Goal: Task Accomplishment & Management: Complete application form

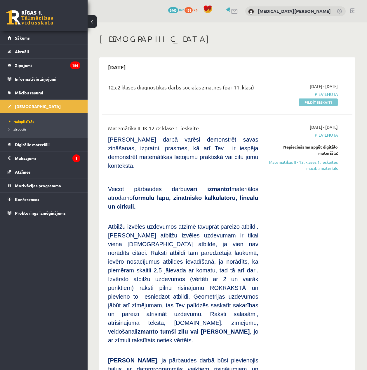
click at [320, 101] on link "Pildīt ieskaiti" at bounding box center [317, 103] width 39 height 8
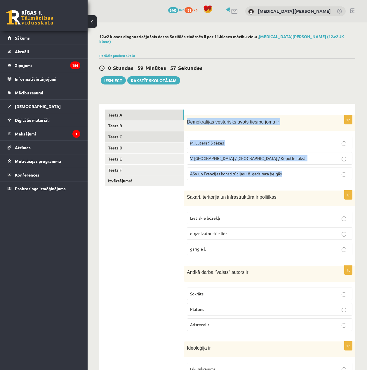
drag, startPoint x: 187, startPoint y: 117, endPoint x: 177, endPoint y: 136, distance: 20.7
click at [297, 163] on div "1p Demokrātijas vēsturisks avots tiesību jomā ir M. Lutera 95 tēzes V. Ļeņina /…" at bounding box center [269, 149] width 171 height 69
click at [122, 120] on link "Tests B" at bounding box center [144, 125] width 78 height 11
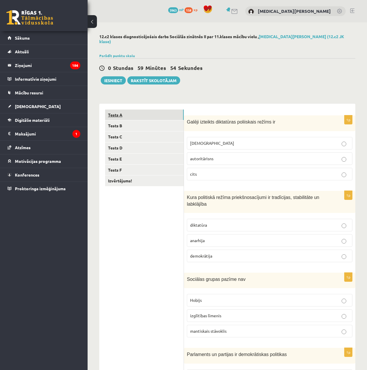
click at [150, 110] on link "Tests A" at bounding box center [144, 115] width 78 height 11
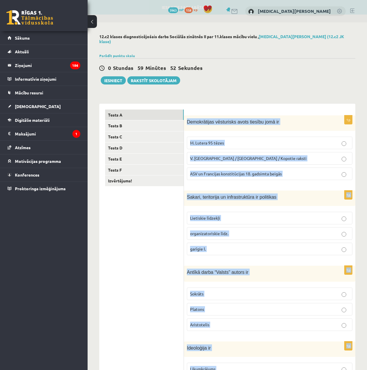
scroll to position [129, 0]
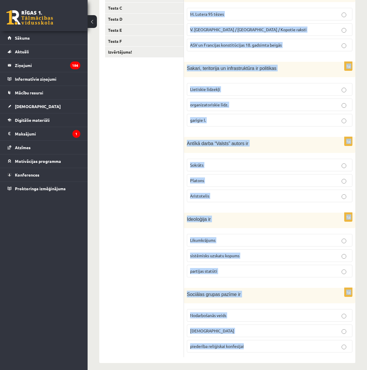
drag, startPoint x: 187, startPoint y: 116, endPoint x: 355, endPoint y: 348, distance: 286.5
click at [355, 348] on div "12.c2 klases diagnosticējošais darbs Sociālās zinātnēs II par 11.klases mācību …" at bounding box center [226, 134] width 279 height 481
copy form "Demokrātijas vēsturisks avots tiesību jomā ir M. Lutera 95 tēzes V. Ļeņina / Uļ…"
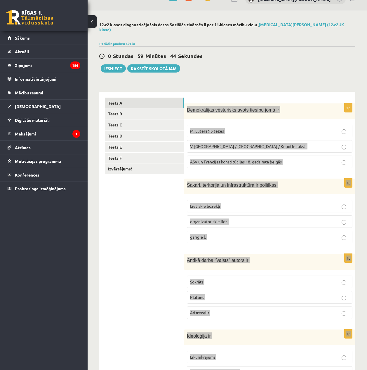
scroll to position [0, 0]
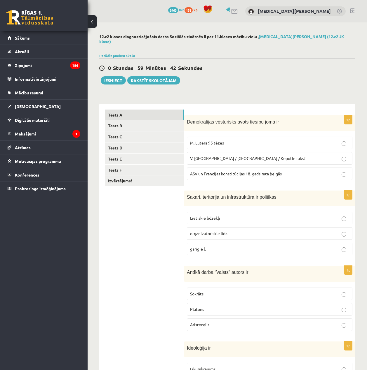
click at [245, 69] on div "0 Stundas 59 Minūtes 42 Sekundes Ieskaite saglabāta! Iesniegt Rakstīt skolotājam" at bounding box center [227, 71] width 256 height 26
click at [290, 175] on label "ASV un Francijas konstitūcijas 18. gadsimta beigās" at bounding box center [269, 174] width 165 height 13
click at [208, 216] on span "Lietiskie līdzekļi" at bounding box center [205, 218] width 30 height 5
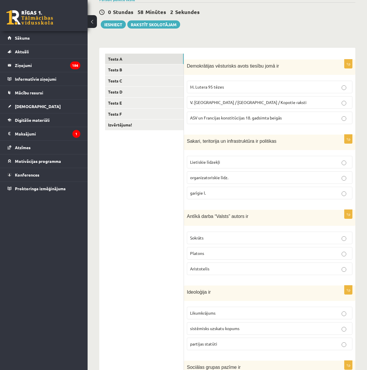
scroll to position [58, 0]
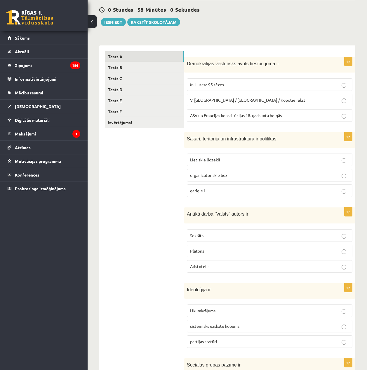
click at [210, 248] on p "Platons" at bounding box center [269, 251] width 159 height 6
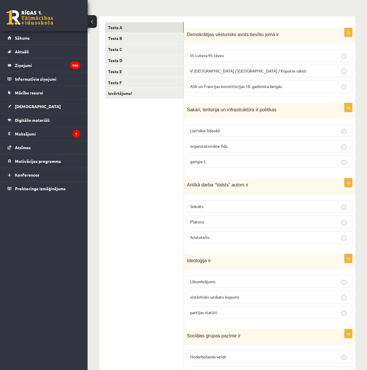
click at [239, 297] on label "sistēmisks uzskatu kopums" at bounding box center [269, 297] width 165 height 13
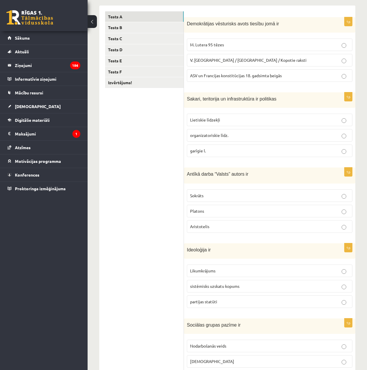
scroll to position [129, 0]
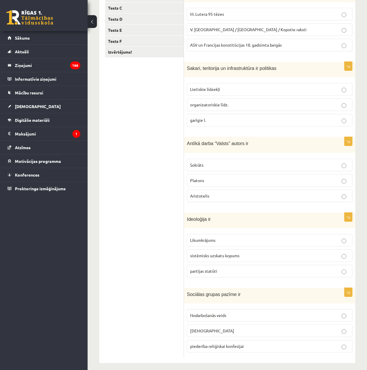
click at [248, 344] on p "piederība reliģiskai konfesijai" at bounding box center [269, 347] width 159 height 6
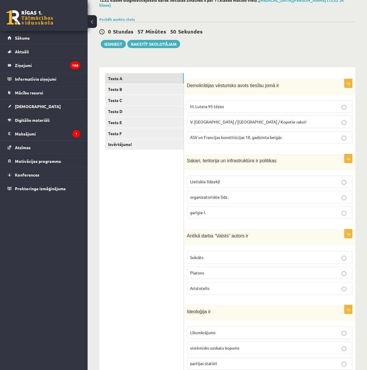
scroll to position [87, 0]
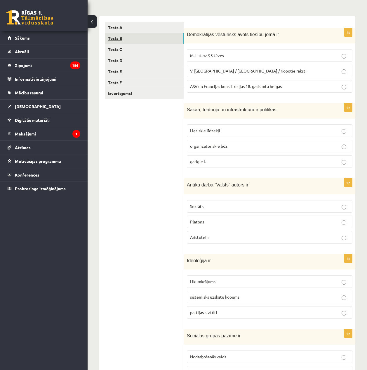
click at [161, 38] on link "Tests B" at bounding box center [144, 38] width 78 height 11
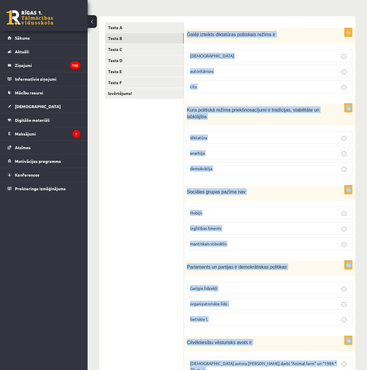
scroll to position [136, 0]
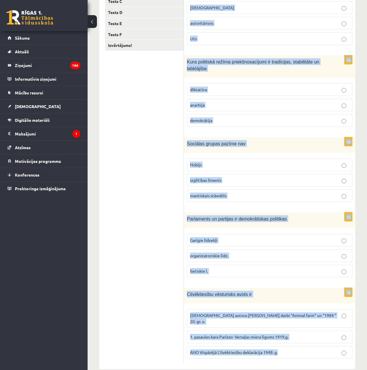
drag, startPoint x: 186, startPoint y: 28, endPoint x: 349, endPoint y: 349, distance: 359.8
click at [349, 349] on form "1p Galēji izteikts diktatūras poliiskais režīms ir totalitārisms autoritārisns …" at bounding box center [270, 169] width 160 height 390
copy form "Galēji izteikts diktatūras poliiskais režīms ir totalitārisms autoritārisns cit…"
drag, startPoint x: 244, startPoint y: 113, endPoint x: 242, endPoint y: 109, distance: 4.0
click at [244, 118] on p "demokrātija" at bounding box center [269, 121] width 159 height 6
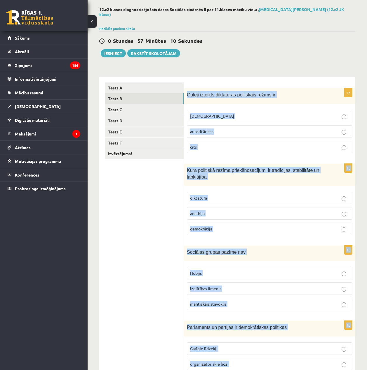
scroll to position [0, 0]
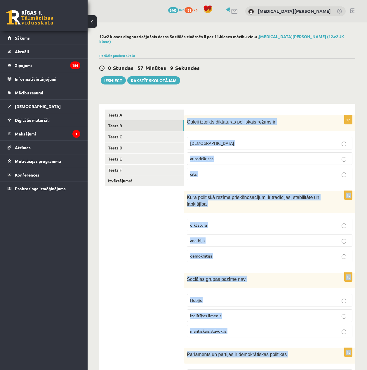
click at [250, 120] on span "Galēji izteikts diktatūras poliiskais režīms ir" at bounding box center [231, 122] width 88 height 5
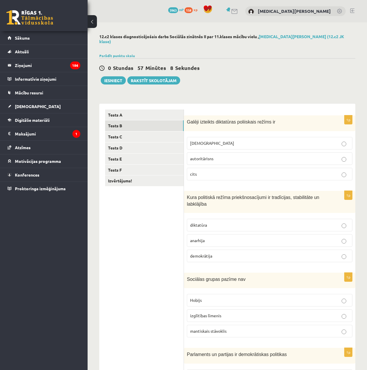
click at [284, 134] on fieldset "totalitārisms autoritārisns cits" at bounding box center [269, 158] width 165 height 48
drag, startPoint x: 286, startPoint y: 135, endPoint x: 287, endPoint y: 140, distance: 5.5
click at [287, 138] on label "totalitārisms" at bounding box center [269, 143] width 165 height 13
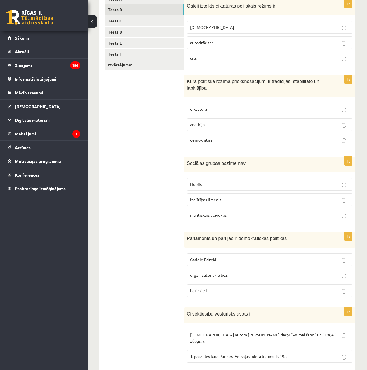
scroll to position [136, 0]
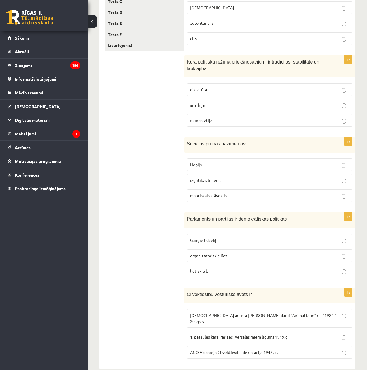
click at [193, 165] on label "Hobijs" at bounding box center [269, 165] width 165 height 13
click at [239, 255] on label "organizatoriskie līdz." at bounding box center [269, 256] width 165 height 13
click at [293, 350] on div "1p Cilvēktiesību vēsturisks avots ir Angļu autora George Orwell darbi “Animal f…" at bounding box center [269, 326] width 171 height 76
click at [290, 350] on p "ANO Vispārējā Cilvēktiesību deklarācija 1948. g." at bounding box center [269, 353] width 159 height 6
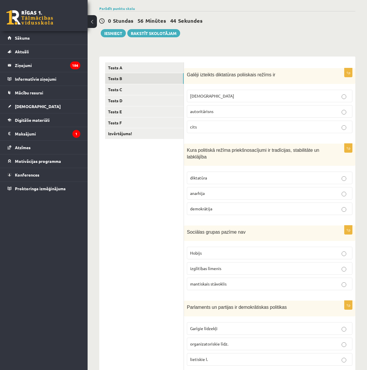
scroll to position [19, 0]
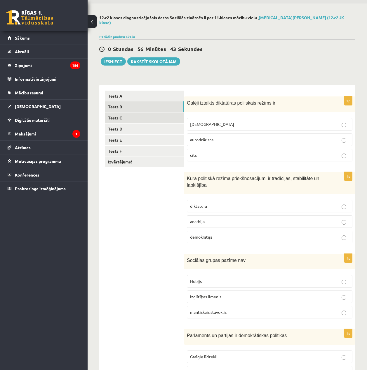
click at [142, 113] on link "Tests C" at bounding box center [144, 118] width 78 height 11
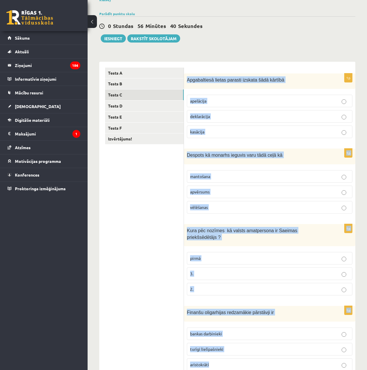
scroll to position [129, 0]
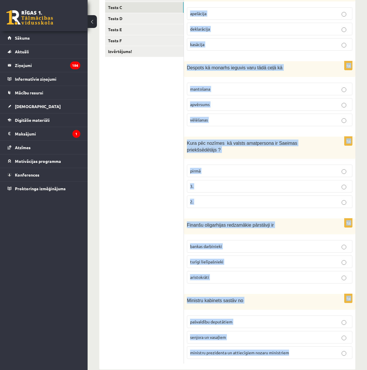
drag, startPoint x: 187, startPoint y: 75, endPoint x: 329, endPoint y: 362, distance: 320.6
click at [329, 362] on div "12.c2 klases diagnosticējošais darbs Sociālās zinātnēs II par 11.klases mācību …" at bounding box center [226, 137] width 279 height 488
copy form "Apgabaltiesā lietas parasti izskata šādā kārtībā apelācija deklarācija kasācija…"
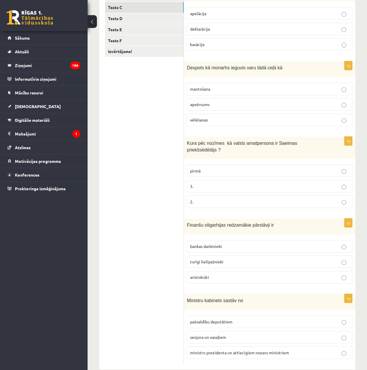
click at [155, 171] on ul "Tests A Tests B Tests C Tests D Tests E Tests F Izvērtējums!" at bounding box center [144, 172] width 79 height 384
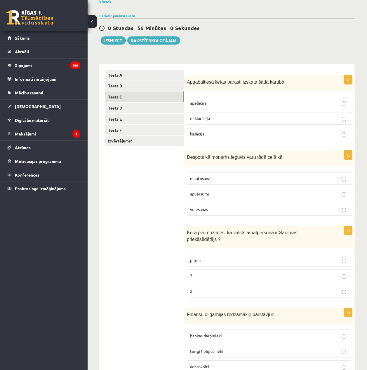
scroll to position [0, 0]
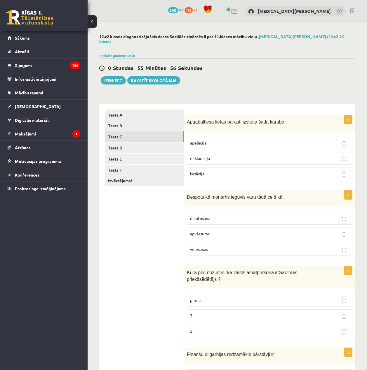
click at [278, 140] on p "apelācija" at bounding box center [269, 143] width 159 height 6
click at [208, 234] on label "apvērsums" at bounding box center [269, 234] width 165 height 13
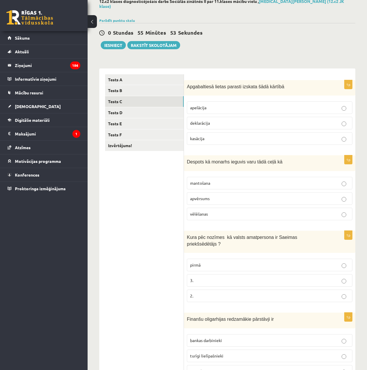
scroll to position [58, 0]
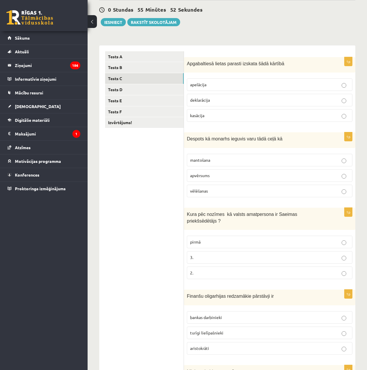
click at [196, 270] on p "2." at bounding box center [269, 273] width 159 height 6
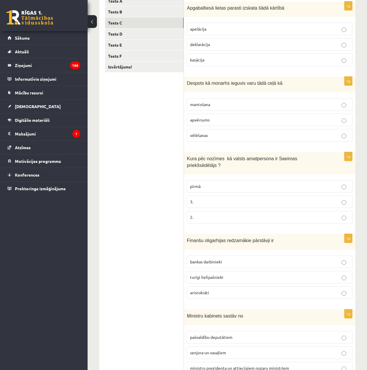
scroll to position [117, 0]
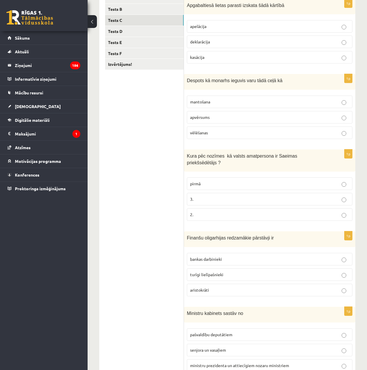
click at [218, 272] on p "turīgi lielīpašnieki" at bounding box center [269, 275] width 159 height 6
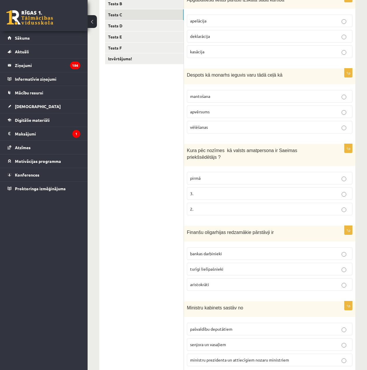
scroll to position [129, 0]
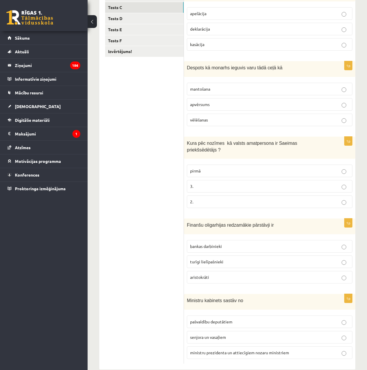
click at [258, 348] on label "ministru prezidenta un attiecīgiem nozaru ministriem" at bounding box center [269, 353] width 165 height 13
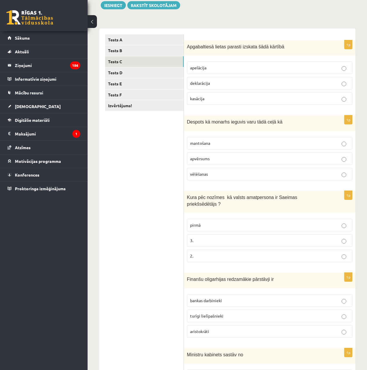
scroll to position [42, 0]
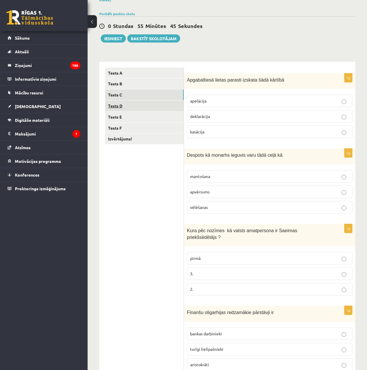
click at [150, 104] on link "Tests D" at bounding box center [144, 106] width 78 height 11
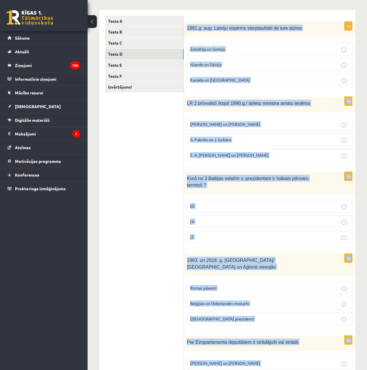
scroll to position [129, 0]
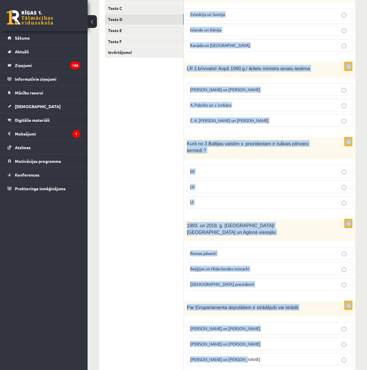
drag, startPoint x: 187, startPoint y: 75, endPoint x: 341, endPoint y: 364, distance: 327.2
click at [341, 364] on div "12.c2 klases diagnosticējošais darbs Sociālās zinātnēs II par 11.klases mācību …" at bounding box center [226, 141] width 279 height 494
copy form "1991.g. aug. Latviju vispirms starptautiski de iure atzina Zviedrija un Somija …"
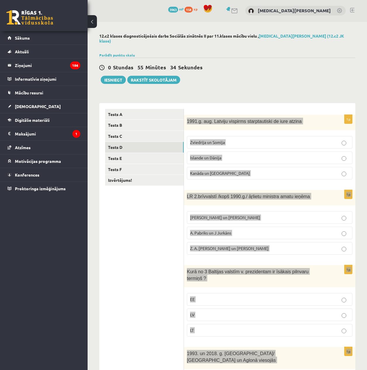
scroll to position [0, 0]
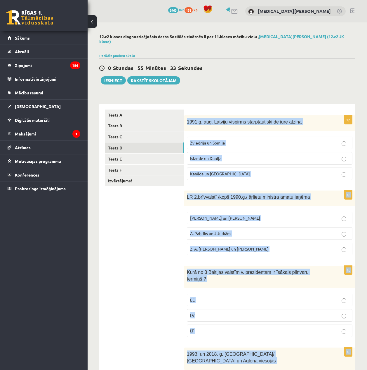
click at [266, 120] on span "1991.g. aug. Latviju vispirms starptautiski de iure atzina" at bounding box center [244, 122] width 115 height 5
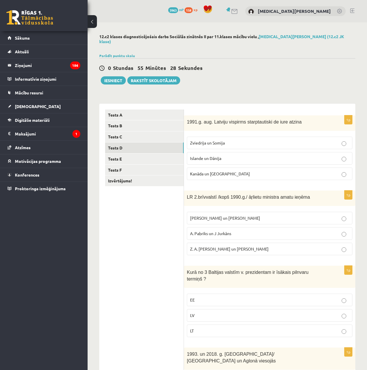
click at [217, 156] on span "Islande un Dānija" at bounding box center [205, 158] width 31 height 5
click at [245, 232] on label "A. Pabriks un J Jurkāns" at bounding box center [269, 233] width 165 height 13
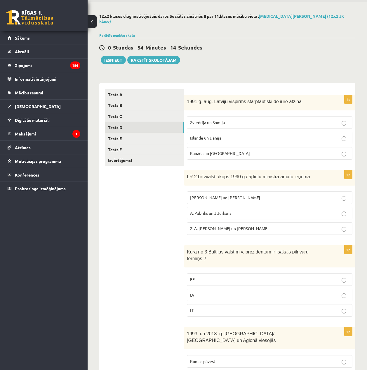
scroll to position [117, 0]
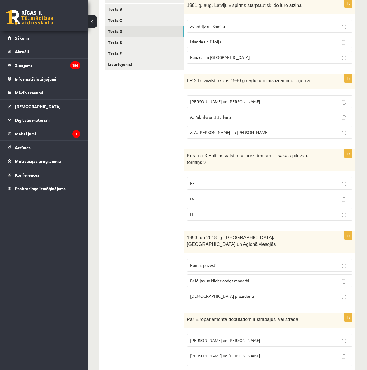
click at [211, 196] on p "LV" at bounding box center [269, 199] width 159 height 6
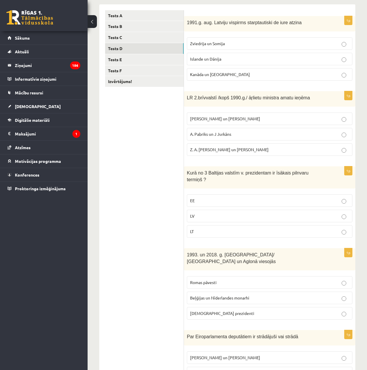
click at [216, 280] on p "Romas pāvesti" at bounding box center [269, 283] width 159 height 6
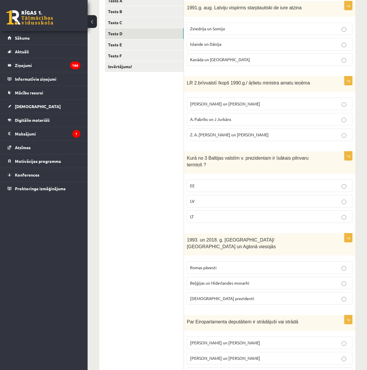
scroll to position [129, 0]
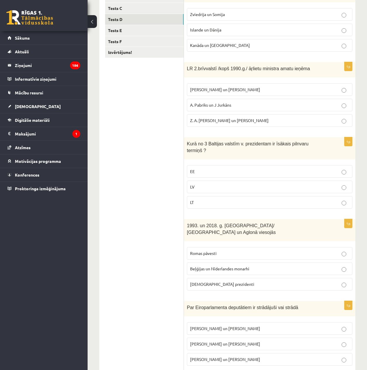
click at [228, 342] on span "I. Vaidere un N. Ušakovs" at bounding box center [225, 344] width 70 height 5
click at [162, 36] on link "Tests F" at bounding box center [144, 41] width 78 height 11
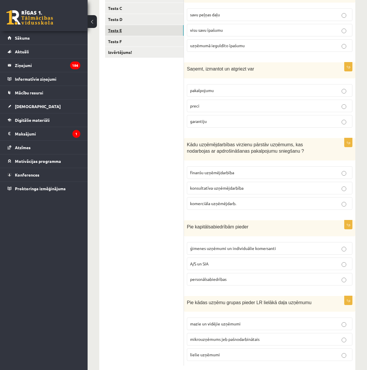
click at [160, 25] on link "Tests E" at bounding box center [144, 30] width 78 height 11
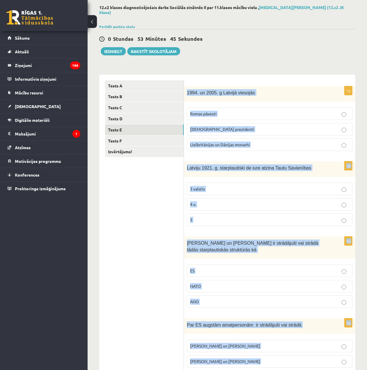
scroll to position [135, 0]
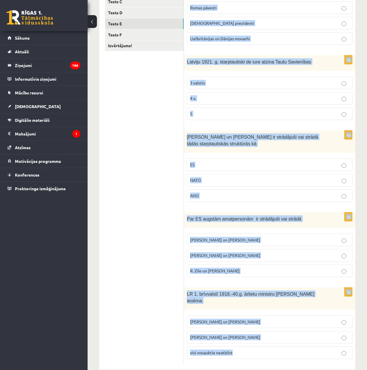
drag, startPoint x: 186, startPoint y: 86, endPoint x: 327, endPoint y: 370, distance: 317.7
click at [327, 235] on html "0 Dāvanas 3963 mP 158 xp Nikita Ļahovs Sākums Aktuāli Kā mācīties eSKOLĀ Kontak…" at bounding box center [183, 50] width 367 height 370
copy form "1994. un 2005. g Latvijā viesojās Romas pāvesti ASV prezidenti Lielbritānijas u…"
click at [78, 121] on link "Digitālie materiāli" at bounding box center [44, 119] width 73 height 13
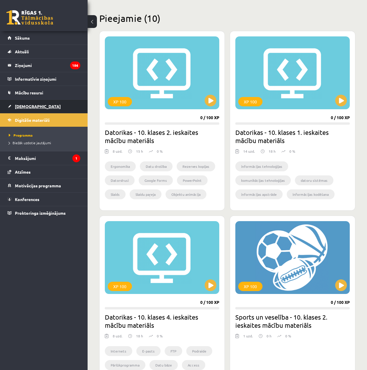
click at [54, 107] on link "[DEMOGRAPHIC_DATA]" at bounding box center [44, 106] width 73 height 13
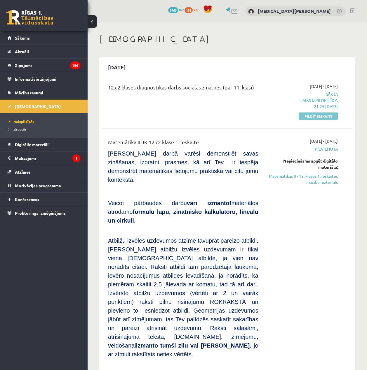
click at [307, 116] on link "Pildīt ieskaiti" at bounding box center [317, 117] width 39 height 8
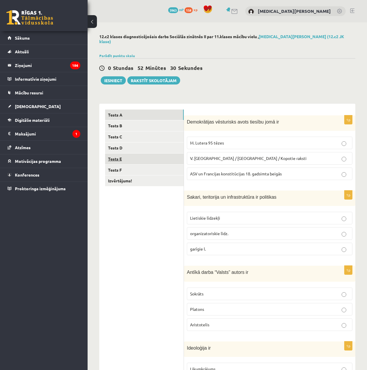
click at [139, 154] on link "Tests E" at bounding box center [144, 159] width 78 height 11
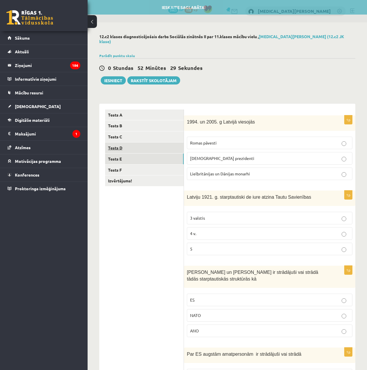
click at [148, 143] on link "Tests D" at bounding box center [144, 148] width 78 height 11
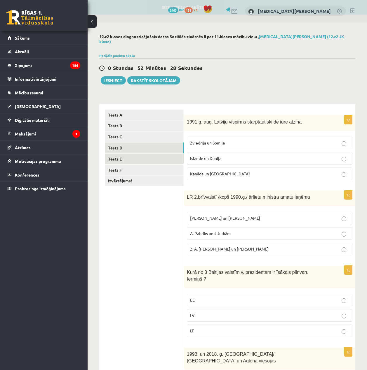
click at [153, 154] on link "Tests E" at bounding box center [144, 159] width 78 height 11
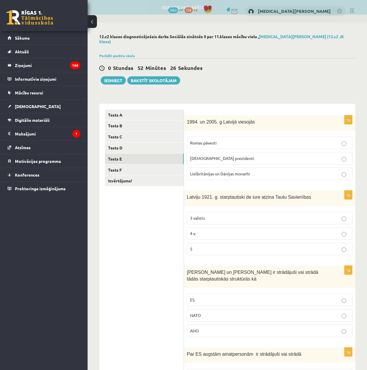
click at [210, 156] on span "ASV prezidenti" at bounding box center [222, 158] width 64 height 5
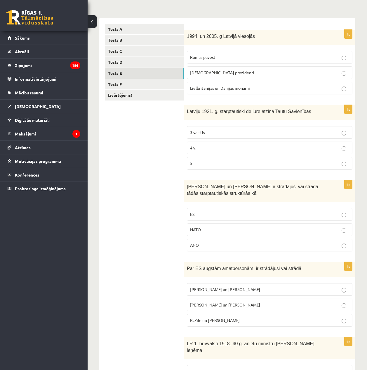
scroll to position [117, 0]
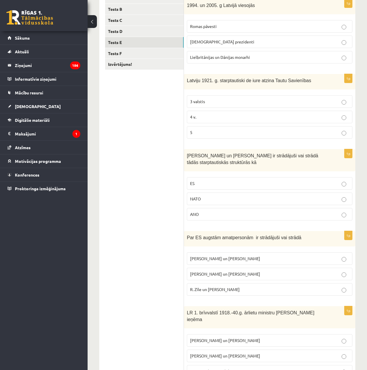
drag, startPoint x: 222, startPoint y: 124, endPoint x: 223, endPoint y: 121, distance: 3.4
click at [222, 126] on label "5" at bounding box center [269, 132] width 165 height 13
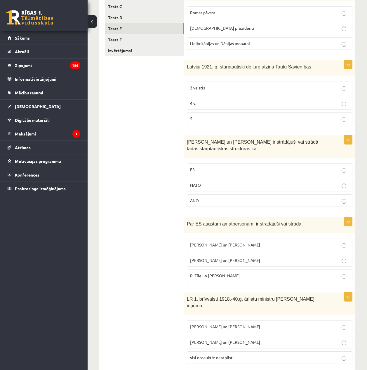
scroll to position [135, 0]
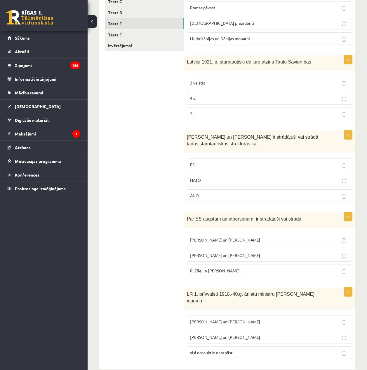
click at [220, 162] on p "ES" at bounding box center [269, 165] width 159 height 6
click at [203, 265] on label "R. Zīle un V.Dombrovskis" at bounding box center [269, 271] width 165 height 13
click at [232, 316] on label "Z. Meierovics un V. Munters" at bounding box center [269, 322] width 165 height 13
click at [333, 316] on label "Z. Meierovics un V. Munters" at bounding box center [269, 322] width 165 height 13
click at [331, 319] on p "Z. Meierovics un V. Munters" at bounding box center [269, 322] width 159 height 6
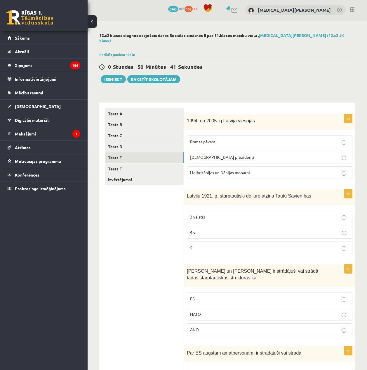
scroll to position [0, 0]
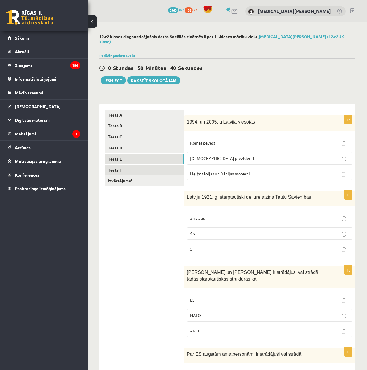
click at [141, 166] on link "Tests F" at bounding box center [144, 170] width 78 height 11
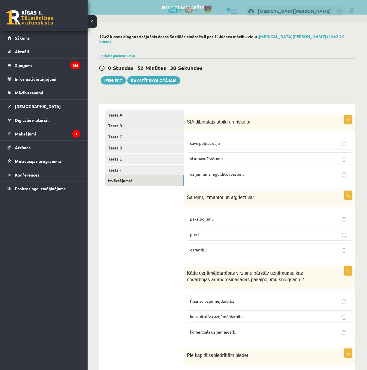
click at [141, 178] on link "Izvērtējums!" at bounding box center [144, 181] width 78 height 11
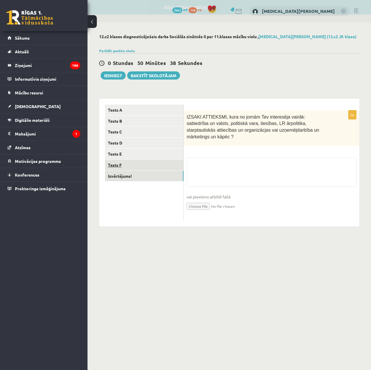
click at [145, 166] on link "Tests F" at bounding box center [144, 165] width 78 height 11
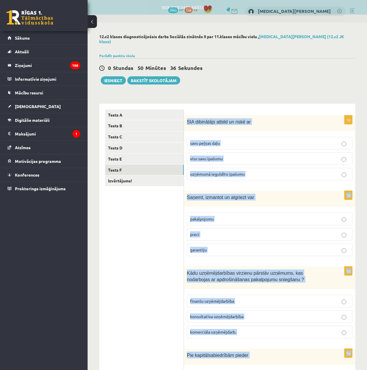
scroll to position [137, 0]
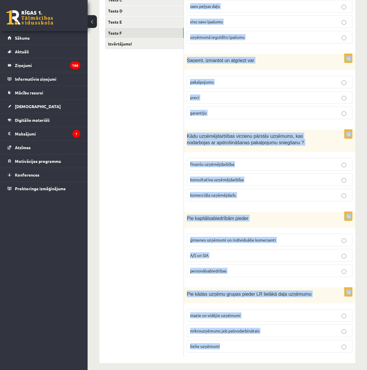
drag, startPoint x: 187, startPoint y: 115, endPoint x: 342, endPoint y: 366, distance: 294.6
click at [342, 366] on div "12.c2 klases diagnosticējošais darbs Sociālās zinātnēs II par 11.klases mācību …" at bounding box center [226, 130] width 279 height 490
copy form "SIA dibinātājs atbild un riskē ar savu peļņas daļu visu savu īpašumu uzņēmumā i…"
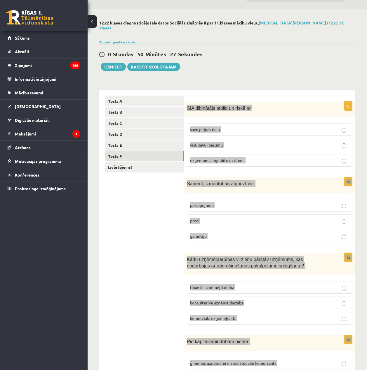
scroll to position [29, 0]
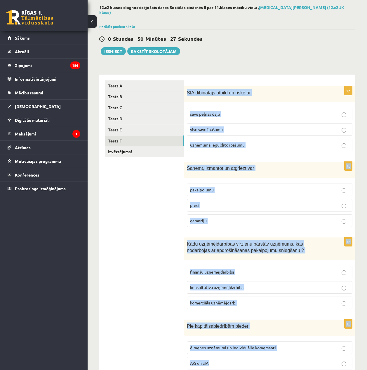
click at [311, 94] on div "SIA dibinātājs atbild un riskē ar" at bounding box center [269, 94] width 171 height 16
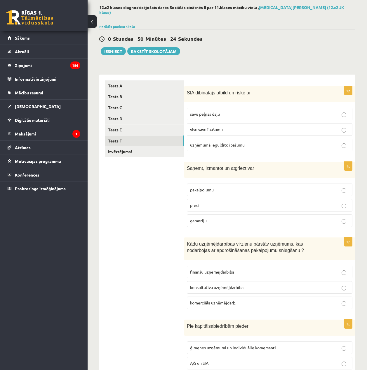
click at [234, 139] on label "uzņēmumā ieguldīto īpašumu" at bounding box center [269, 145] width 165 height 13
click at [204, 202] on p "preci" at bounding box center [269, 205] width 159 height 6
click at [231, 274] on fieldset "finanšu uzņēmējdarbība konsultatīva uzņēmējdarbība komerciāla uzņēmējdarb." at bounding box center [269, 287] width 165 height 48
click at [234, 269] on span "finanšu uzņēmējdarbība" at bounding box center [212, 271] width 44 height 5
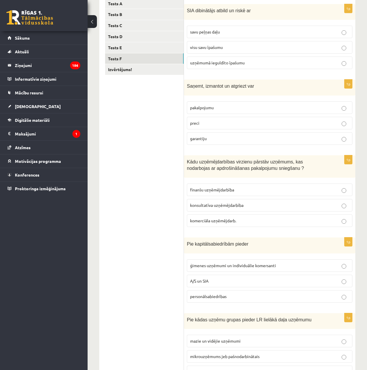
scroll to position [137, 0]
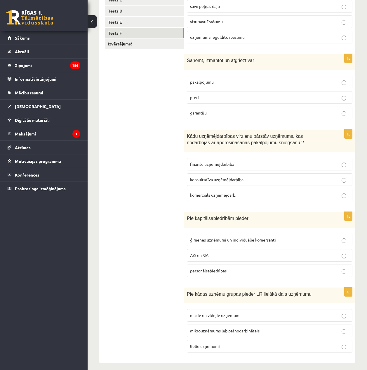
click at [221, 249] on label "A/S un SIA" at bounding box center [269, 255] width 165 height 13
click at [199, 313] on span "mazie un vidējie uzņēmumi" at bounding box center [215, 315] width 50 height 5
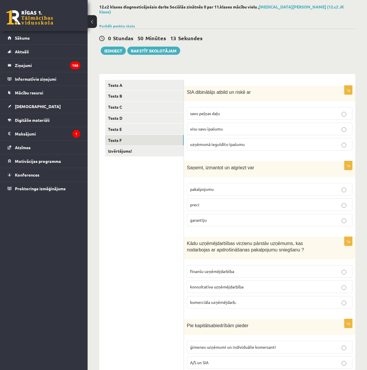
scroll to position [0, 0]
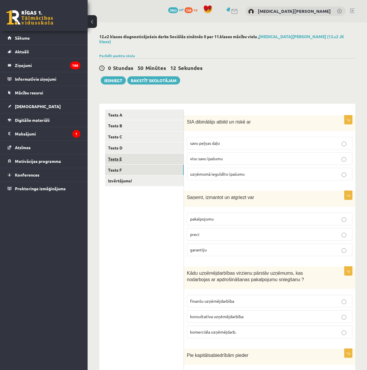
click at [139, 159] on link "Tests E" at bounding box center [144, 159] width 78 height 11
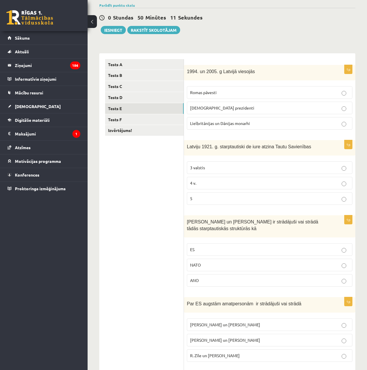
scroll to position [58, 0]
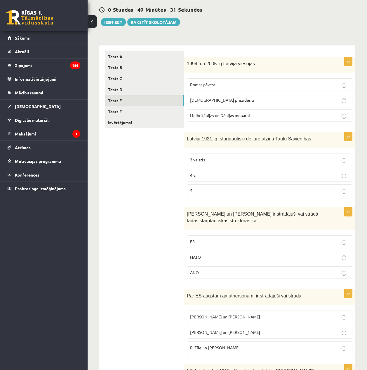
click at [122, 241] on ul "Tests A Tests B Tests C Tests D Tests E Tests F Izvērtējums!" at bounding box center [144, 246] width 79 height 390
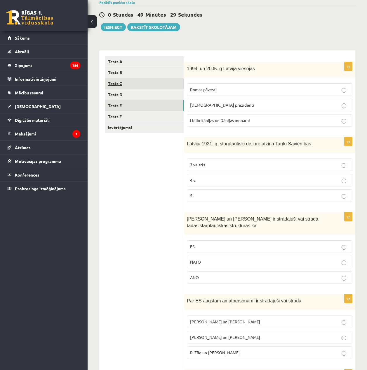
scroll to position [48, 0]
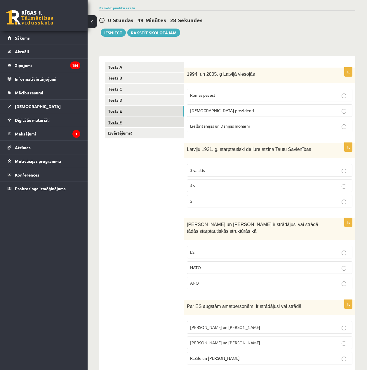
click at [133, 117] on link "Tests F" at bounding box center [144, 122] width 78 height 11
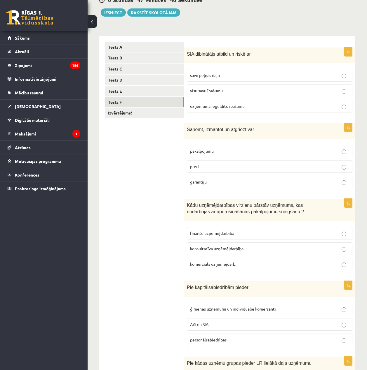
scroll to position [0, 0]
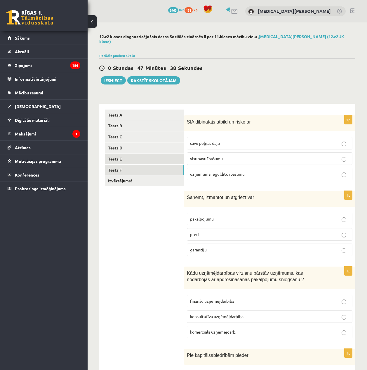
click at [143, 160] on link "Tests E" at bounding box center [144, 159] width 78 height 11
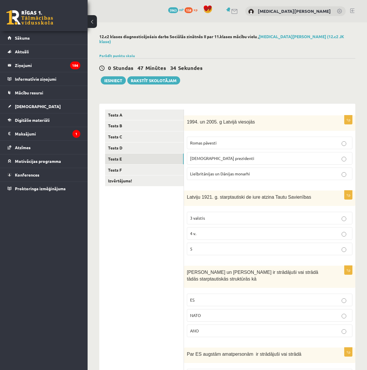
click at [147, 104] on div "Tests A Tests B Tests C Tests D Tests E Tests F Izvērtējums!" at bounding box center [141, 304] width 85 height 401
click at [146, 110] on link "Tests A" at bounding box center [144, 115] width 78 height 11
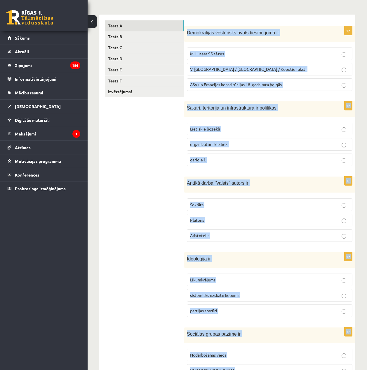
scroll to position [129, 0]
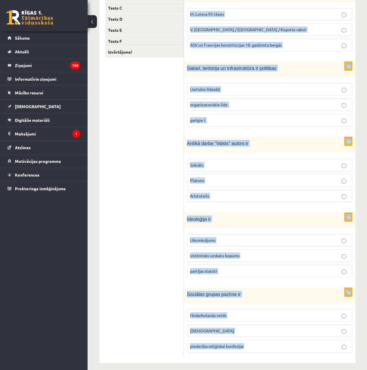
drag, startPoint x: 186, startPoint y: 117, endPoint x: 262, endPoint y: 340, distance: 236.4
click at [343, 241] on html "0 Dāvanas 3963 mP 158 xp Nikita Ļahovs Sākums Aktuāli Kā mācīties eSKOLĀ Kontak…" at bounding box center [183, 56] width 367 height 370
copy form "Demokrātijas vēsturisks avots tiesību jomā ir M. Lutera 95 tēzes V. Ļeņina / Uļ…"
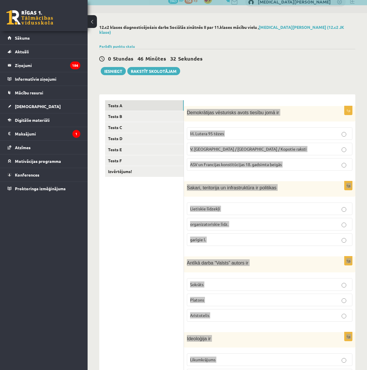
scroll to position [0, 0]
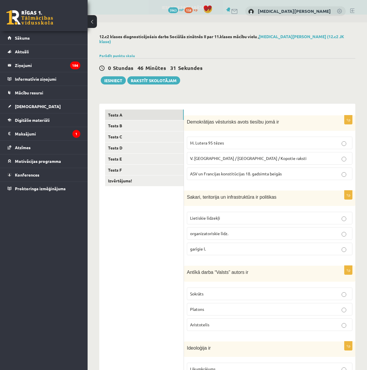
click at [318, 75] on div "0 Stundas 46 Minūtes 31 Sekundes Ieskaite saglabāta! Iesniegt Rakstīt skolotājam" at bounding box center [227, 71] width 256 height 26
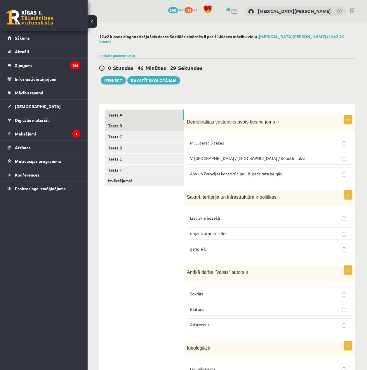
click at [159, 120] on link "Tests B" at bounding box center [144, 125] width 78 height 11
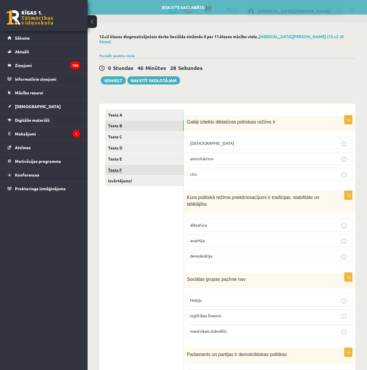
click at [158, 165] on link "Tests F" at bounding box center [144, 170] width 78 height 11
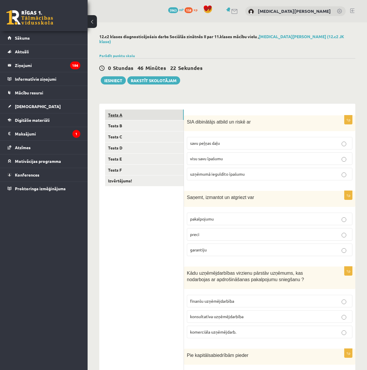
click at [129, 110] on link "Tests A" at bounding box center [144, 115] width 78 height 11
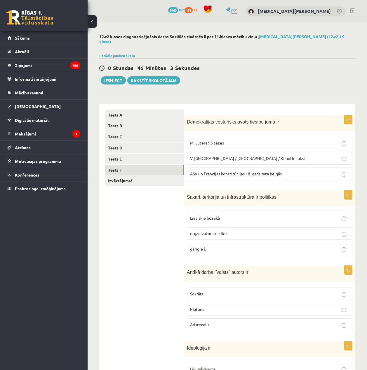
click at [152, 168] on link "Tests F" at bounding box center [144, 170] width 78 height 11
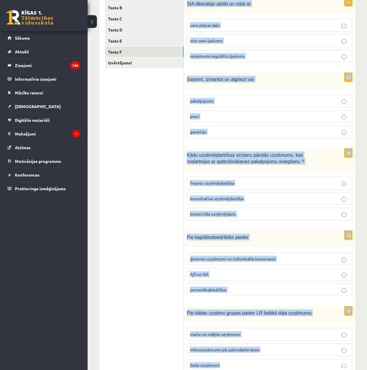
scroll to position [137, 0]
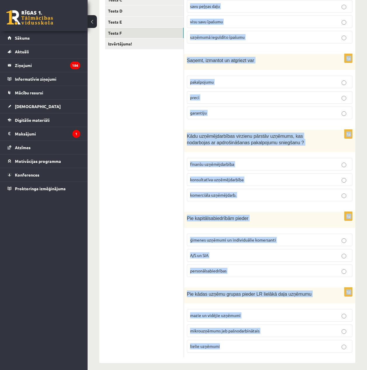
drag, startPoint x: 186, startPoint y: 115, endPoint x: 388, endPoint y: 384, distance: 337.0
click at [366, 233] on html "0 Dāvanas 3963 mP 158 xp Nikita Ļahovs Sākums Aktuāli Kā mācīties eSKOLĀ Kontak…" at bounding box center [183, 48] width 367 height 370
copy form "SIA dibinātājs atbild un riskē ar savu peļņas daļu visu savu īpašumu uzņēmumā i…"
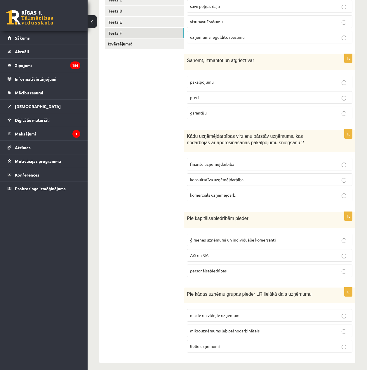
drag, startPoint x: 175, startPoint y: 123, endPoint x: 187, endPoint y: 125, distance: 11.8
click at [175, 123] on ul "Tests A Tests B Tests C Tests D Tests E Tests F Izvērtējums!" at bounding box center [144, 165] width 79 height 385
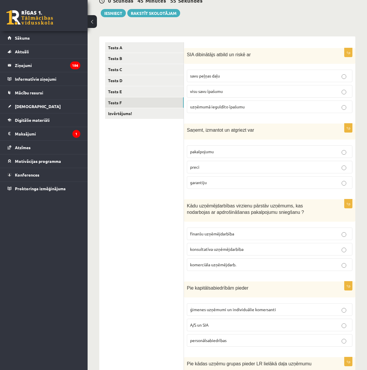
scroll to position [20, 0]
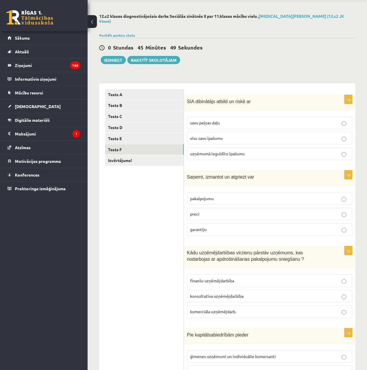
click at [309, 78] on div "**********" at bounding box center [227, 279] width 256 height 403
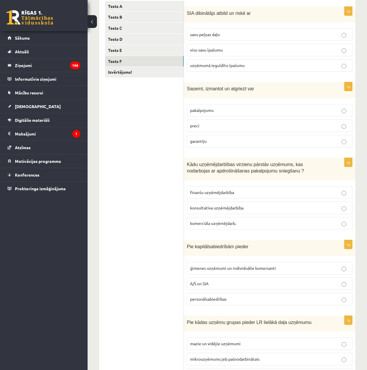
scroll to position [50, 0]
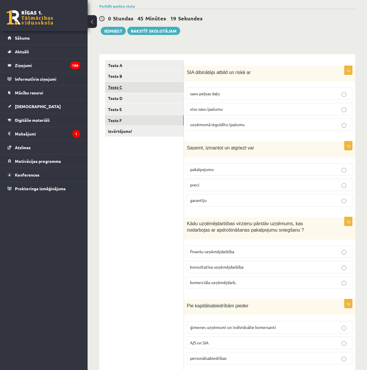
click at [157, 83] on link "Tests C" at bounding box center [144, 87] width 78 height 11
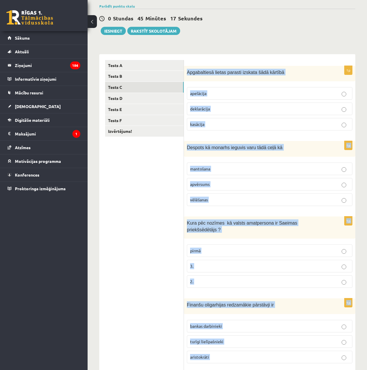
scroll to position [129, 0]
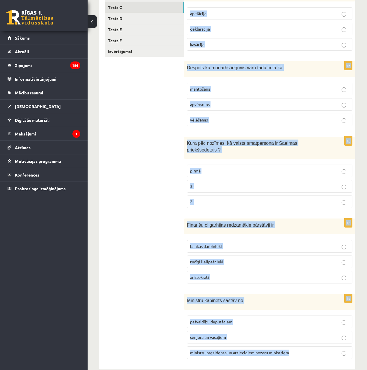
drag, startPoint x: 186, startPoint y: 66, endPoint x: 335, endPoint y: 354, distance: 324.1
click at [366, 241] on html "0 Dāvanas 3963 mP 158 xp Nikita Ļahovs Sākums Aktuāli Kā mācīties eSKOLĀ Kontak…" at bounding box center [183, 56] width 367 height 370
drag, startPoint x: 251, startPoint y: 214, endPoint x: 281, endPoint y: 217, distance: 30.5
click at [281, 219] on div "Finanšu oligarhijas redzamākie pārstāvji ir" at bounding box center [269, 226] width 171 height 15
drag, startPoint x: 187, startPoint y: 116, endPoint x: 337, endPoint y: 378, distance: 301.5
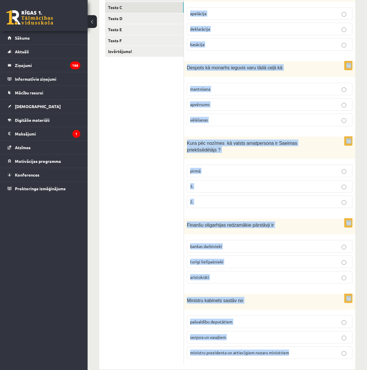
click at [337, 241] on html "0 Dāvanas 3963 mP 158 xp Nikita Ļahovs Sākums Aktuāli Kā mācīties eSKOLĀ Kontak…" at bounding box center [183, 56] width 367 height 370
copy form "Apgabaltiesā lietas parasti izskata šādā kārtībā apelācija deklarācija kasācija…"
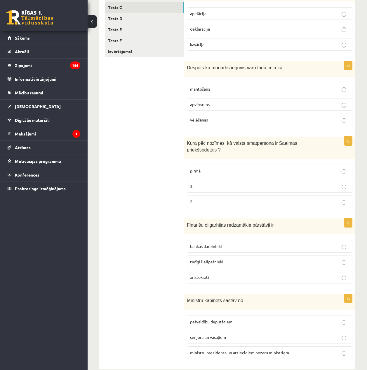
click at [154, 178] on ul "Tests A Tests B Tests C Tests D Tests E Tests F Izvērtējums!" at bounding box center [144, 172] width 79 height 384
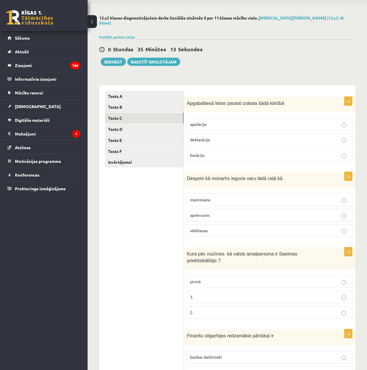
scroll to position [13, 0]
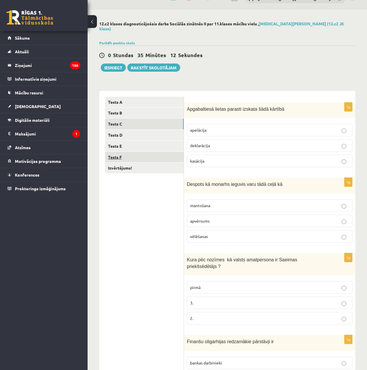
click at [132, 152] on link "Tests F" at bounding box center [144, 157] width 78 height 11
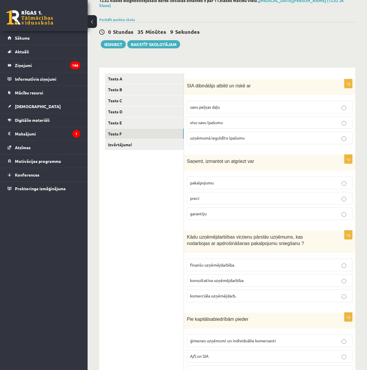
scroll to position [29, 0]
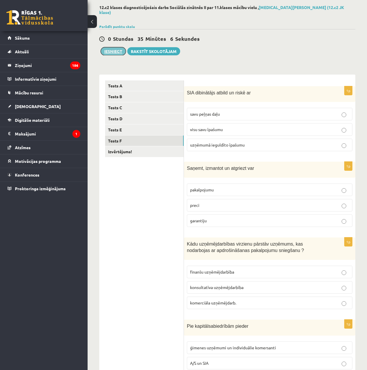
click at [116, 48] on button "Iesniegt" at bounding box center [113, 51] width 25 height 8
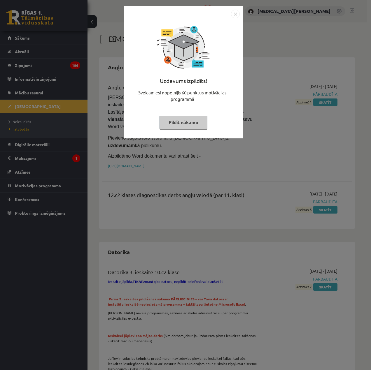
click at [201, 121] on button "Pildīt nākamo" at bounding box center [184, 122] width 48 height 13
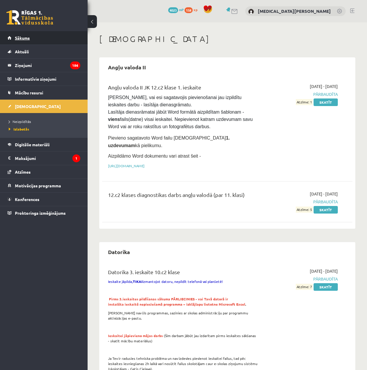
click at [36, 38] on link "Sākums" at bounding box center [44, 37] width 73 height 13
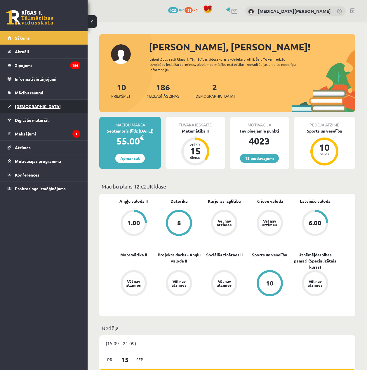
click at [24, 102] on link "[DEMOGRAPHIC_DATA]" at bounding box center [44, 106] width 73 height 13
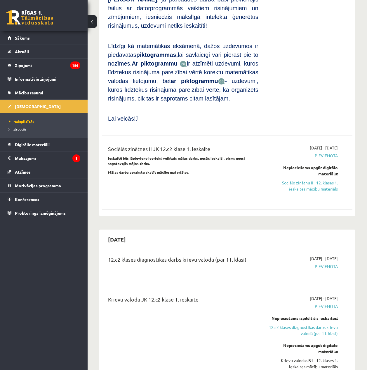
scroll to position [321, 0]
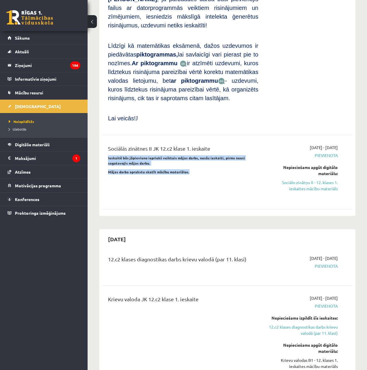
drag, startPoint x: 108, startPoint y: 124, endPoint x: 194, endPoint y: 134, distance: 86.6
click at [194, 145] on div "Sociālās zinātnes II JK 12.c2 klase 1. ieskaite Ieskaitē būs jāpievieno iepriek…" at bounding box center [183, 172] width 159 height 55
click at [190, 139] on div at bounding box center [190, 139] width 0 height 0
click at [45, 95] on link "Mācību resursi" at bounding box center [44, 92] width 73 height 13
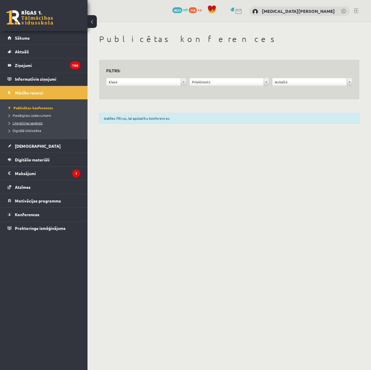
click at [35, 121] on span "Literatūras saraksts" at bounding box center [26, 123] width 34 height 5
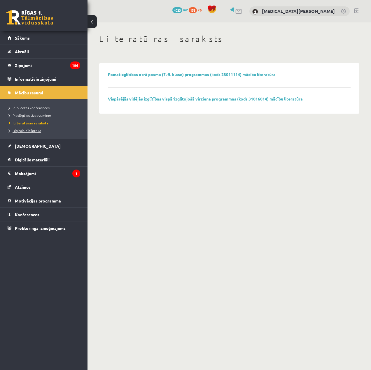
click at [36, 130] on span "Digitālā bibliotēka" at bounding box center [25, 130] width 32 height 5
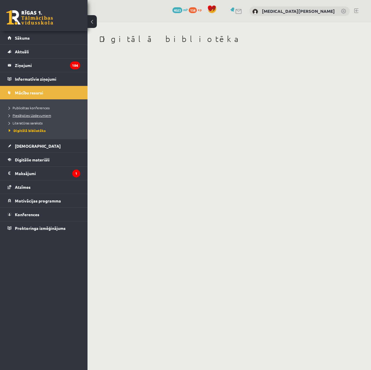
click at [38, 115] on span "Pieslēgties Uzdevumiem" at bounding box center [30, 115] width 42 height 5
click at [28, 108] on span "Publicētas konferences" at bounding box center [29, 108] width 41 height 5
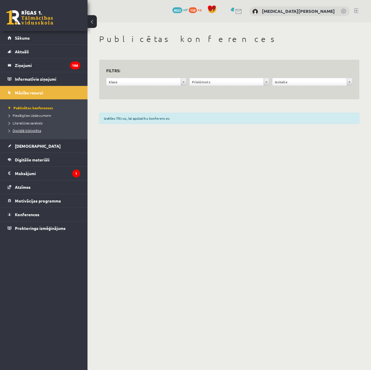
click at [27, 131] on span "Digitālā bibliotēka" at bounding box center [25, 130] width 32 height 5
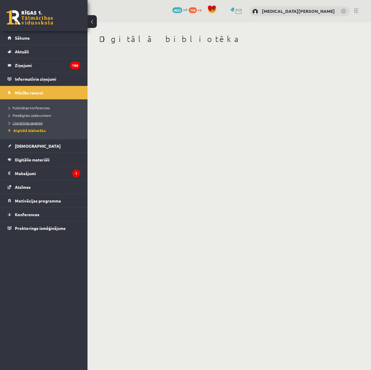
click at [30, 123] on span "Literatūras saraksts" at bounding box center [26, 123] width 34 height 5
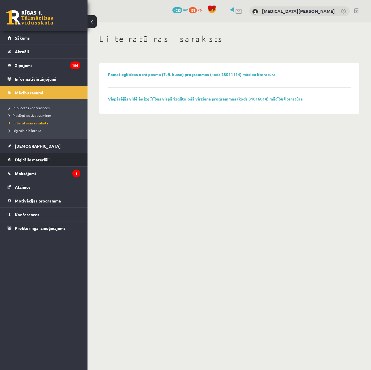
click at [35, 157] on link "Digitālie materiāli" at bounding box center [44, 159] width 73 height 13
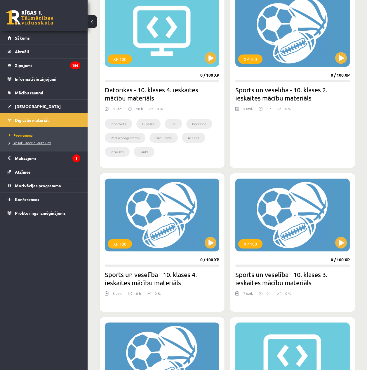
scroll to position [379, 0]
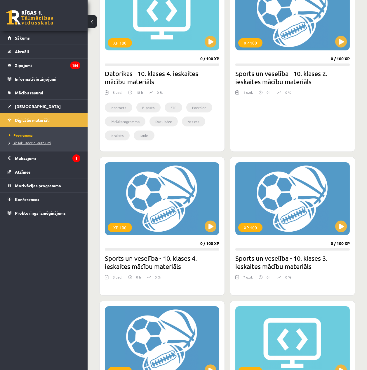
click at [40, 144] on span "Biežāk uzdotie jautājumi" at bounding box center [30, 143] width 42 height 5
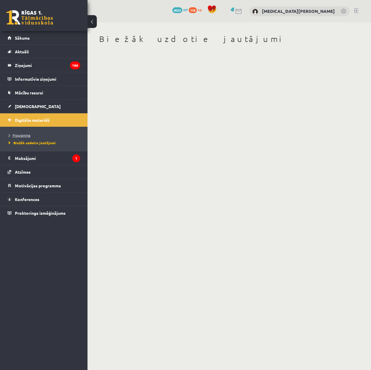
click at [33, 136] on link "Programma" at bounding box center [45, 135] width 73 height 5
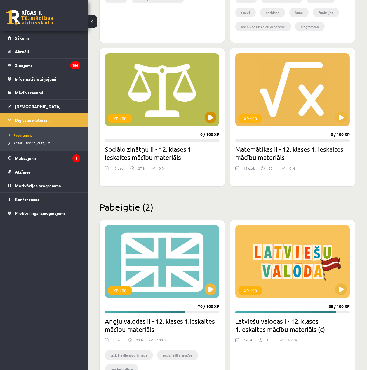
scroll to position [816, 0]
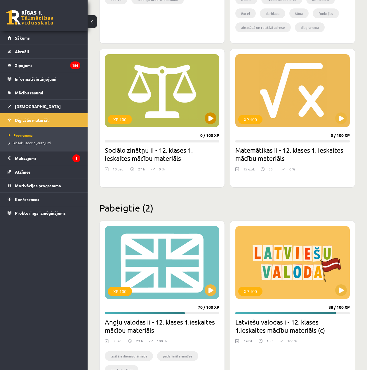
click at [195, 117] on div "XP 100" at bounding box center [162, 90] width 114 height 73
click at [156, 118] on div "XP 100" at bounding box center [162, 90] width 114 height 73
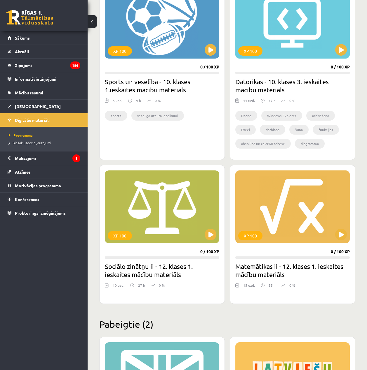
scroll to position [700, 0]
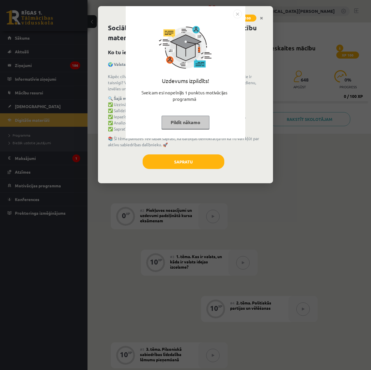
click at [178, 132] on div "Uzdevums izpildīts! Sveicam esi nopelnījis 1 punktus motivācijas programmā Pild…" at bounding box center [185, 76] width 113 height 117
click at [182, 122] on button "Pildīt nākamo" at bounding box center [186, 122] width 48 height 13
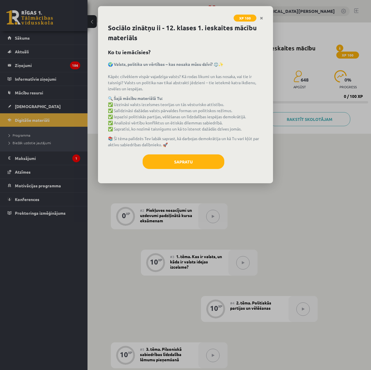
click at [181, 149] on div "Sociālo zinātņu ii - 12. klases 1. ieskaites mācību materiāls Ko tu iemācīsies?…" at bounding box center [185, 103] width 175 height 160
click at [170, 155] on button "Sapratu" at bounding box center [184, 162] width 82 height 15
